Goal: Task Accomplishment & Management: Use online tool/utility

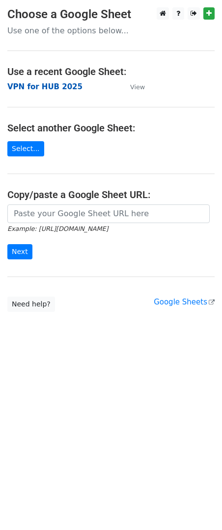
click at [27, 88] on strong "VPN for HUB 2025" at bounding box center [44, 86] width 75 height 9
click at [61, 85] on strong "VPN for HUB 2025" at bounding box center [44, 86] width 75 height 9
click at [47, 87] on strong "VPN for HUB 2025" at bounding box center [44, 86] width 75 height 9
click at [51, 91] on strong "VPN for HUB 2025" at bounding box center [44, 86] width 75 height 9
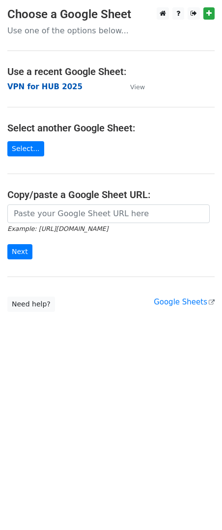
click at [51, 91] on strong "VPN for HUB 2025" at bounding box center [44, 86] width 75 height 9
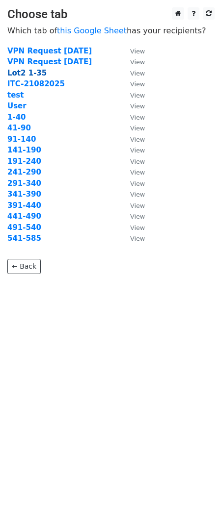
click at [29, 74] on strong "Lot2 1-35" at bounding box center [26, 73] width 39 height 9
click at [132, 73] on small "View" at bounding box center [137, 73] width 15 height 7
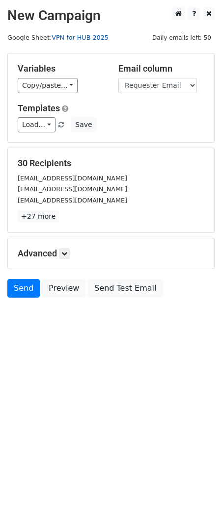
click at [69, 38] on link "VPN for HUB 2025" at bounding box center [80, 37] width 57 height 7
click at [32, 218] on link "+27 more" at bounding box center [38, 216] width 41 height 12
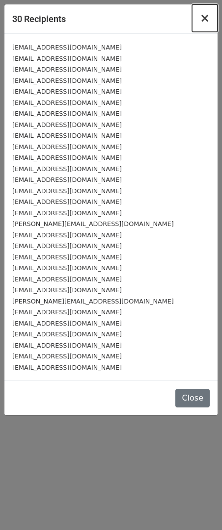
click at [204, 22] on span "×" at bounding box center [205, 18] width 10 height 14
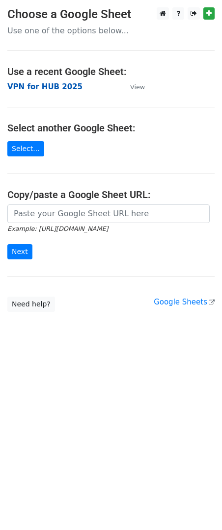
click at [50, 82] on strong "VPN for HUB 2025" at bounding box center [44, 86] width 75 height 9
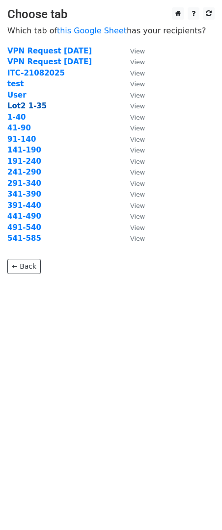
click at [31, 106] on strong "Lot2 1-35" at bounding box center [26, 106] width 39 height 9
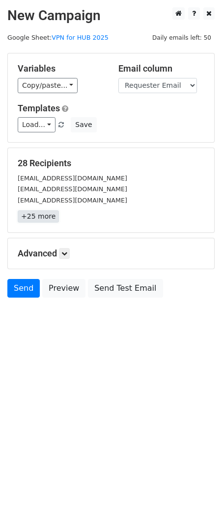
click at [32, 218] on link "+25 more" at bounding box center [38, 216] width 41 height 12
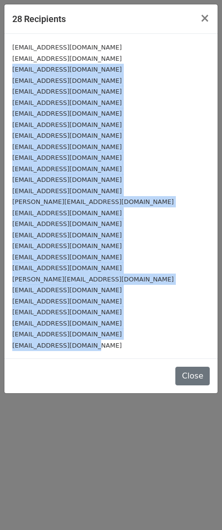
drag, startPoint x: 85, startPoint y: 354, endPoint x: 22, endPoint y: 86, distance: 275.1
click at [5, 73] on div "[EMAIL_ADDRESS][DOMAIN_NAME] [DOMAIN_NAME][EMAIL_ADDRESS][DOMAIN_NAME] [DOMAIN_…" at bounding box center [110, 196] width 213 height 325
click at [202, 15] on span "×" at bounding box center [205, 18] width 10 height 14
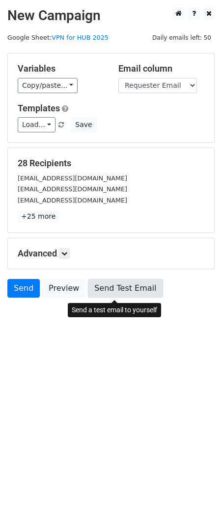
click at [98, 292] on link "Send Test Email" at bounding box center [125, 288] width 75 height 19
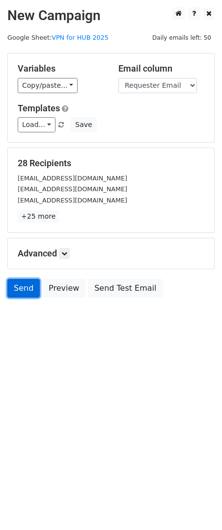
click at [22, 289] on link "Send" at bounding box center [23, 288] width 32 height 19
